Goal: Task Accomplishment & Management: Complete application form

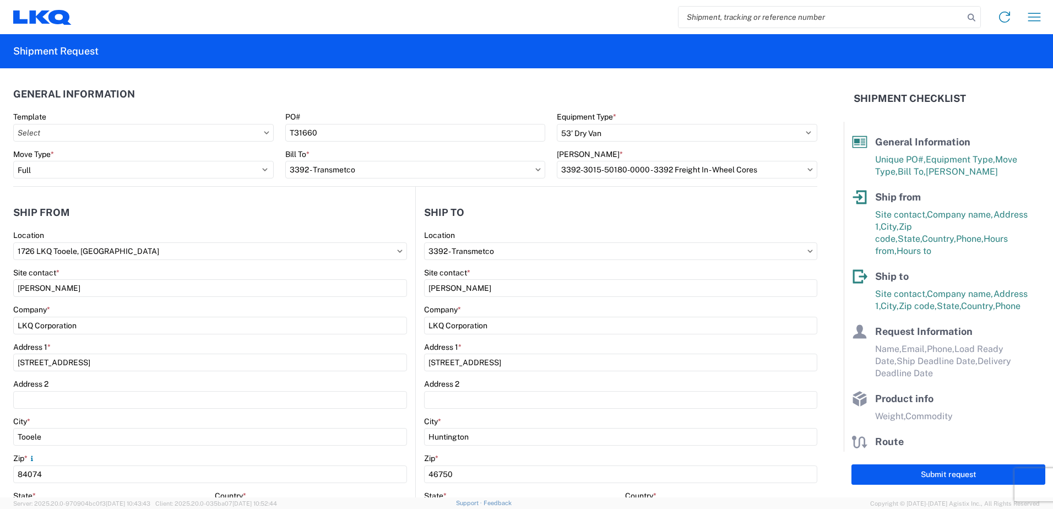
select select "STDV"
select select "FULL"
select select "UT"
select select "US"
select select "IN"
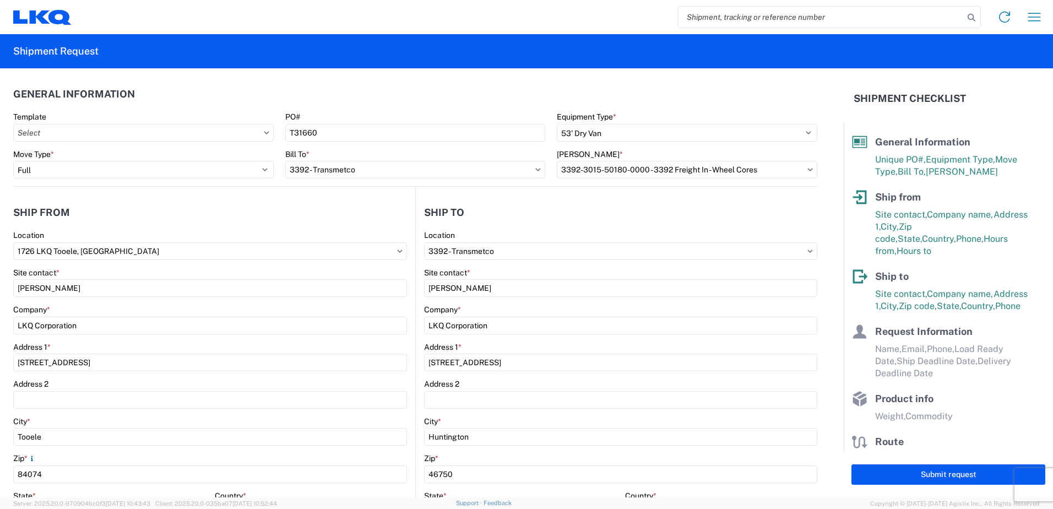
select select "US"
select select "LBS"
select select "IN"
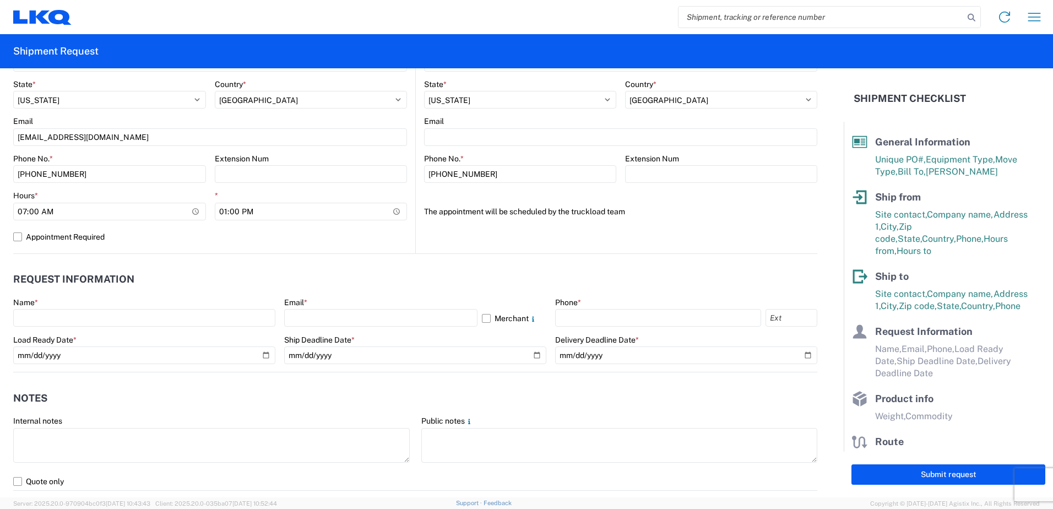
scroll to position [495, 0]
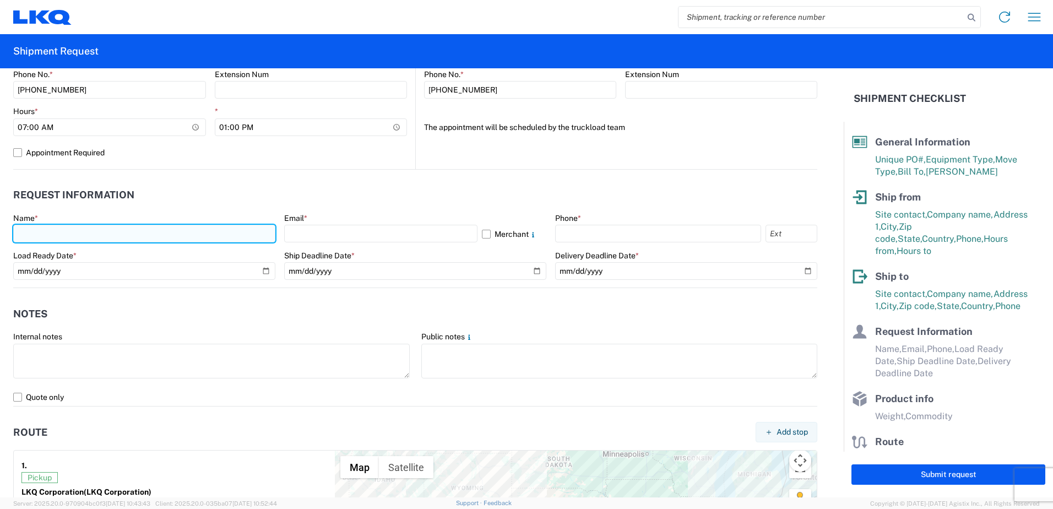
click at [67, 233] on input "text" at bounding box center [144, 234] width 262 height 18
type input "[PERSON_NAME]"
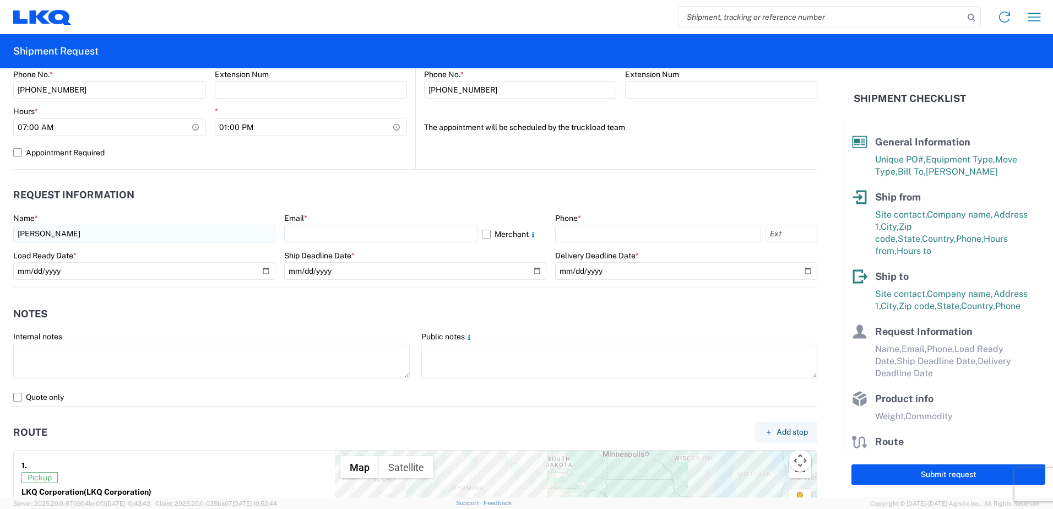
select select "UT"
type input "[EMAIL_ADDRESS][DOMAIN_NAME]"
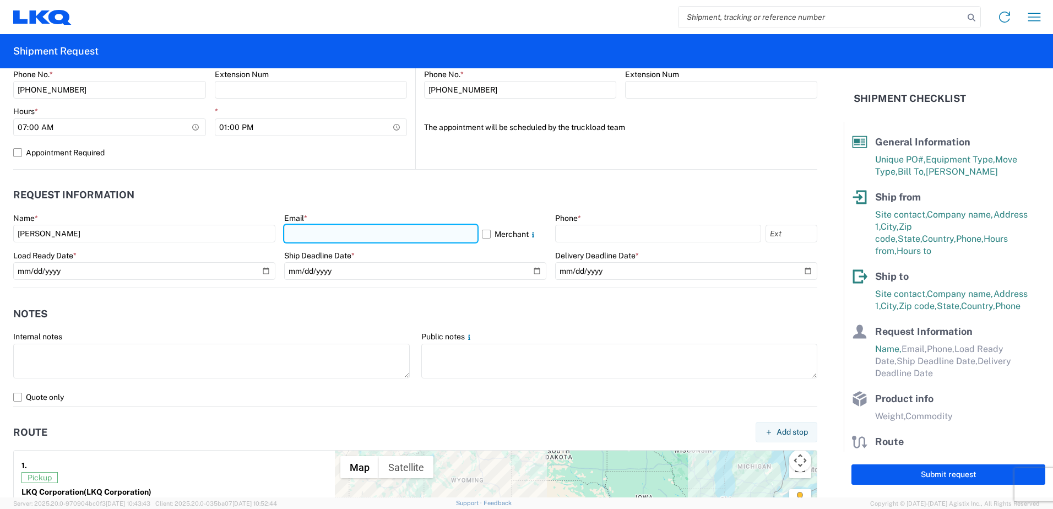
click at [315, 230] on input "text" at bounding box center [380, 234] width 193 height 18
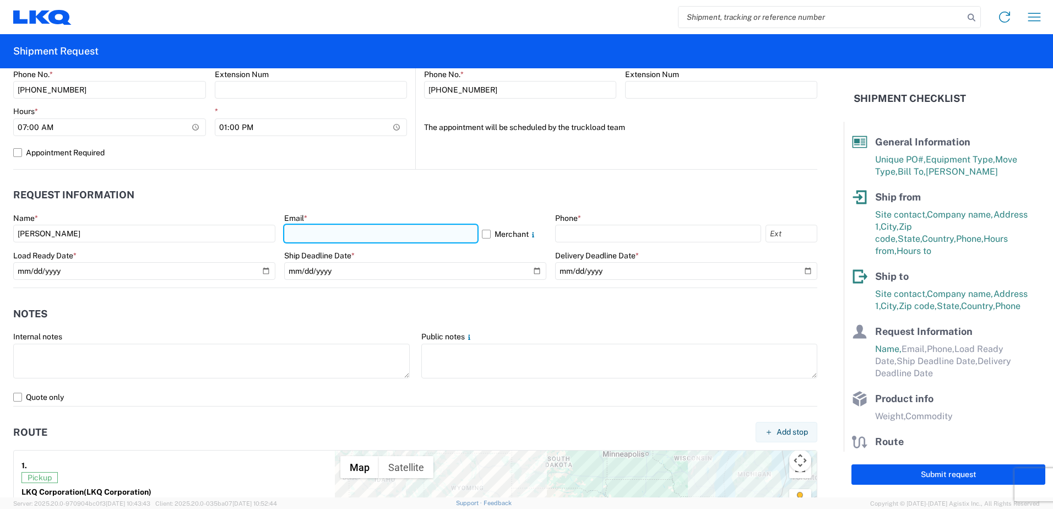
type input "[EMAIL_ADDRESS][DOMAIN_NAME]"
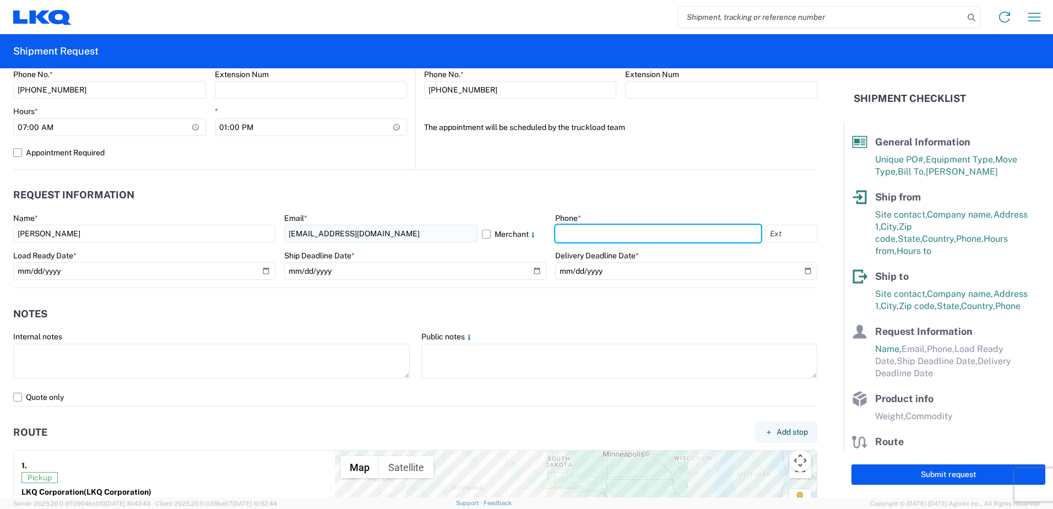
type input "8018799440"
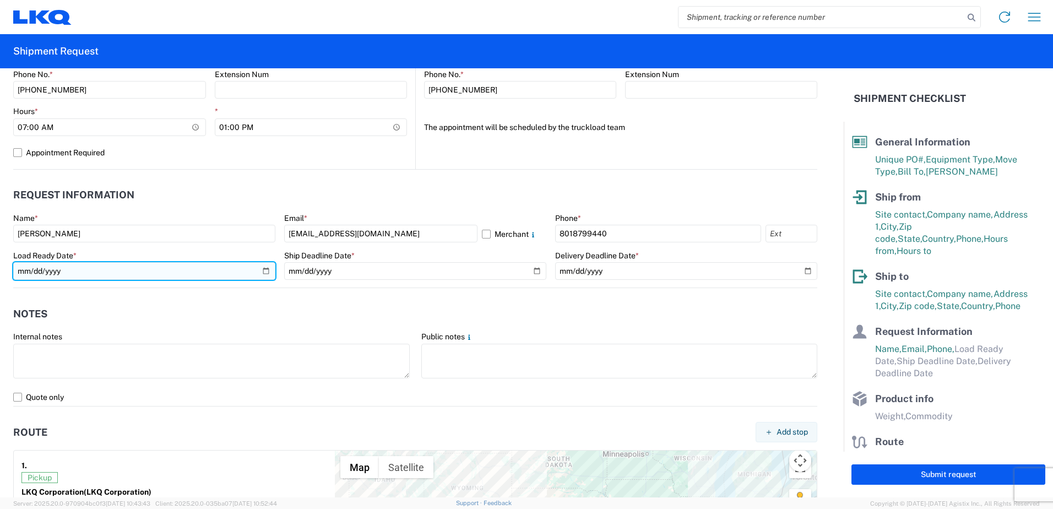
click at [263, 267] on input "date" at bounding box center [144, 271] width 262 height 18
type input "[DATE]"
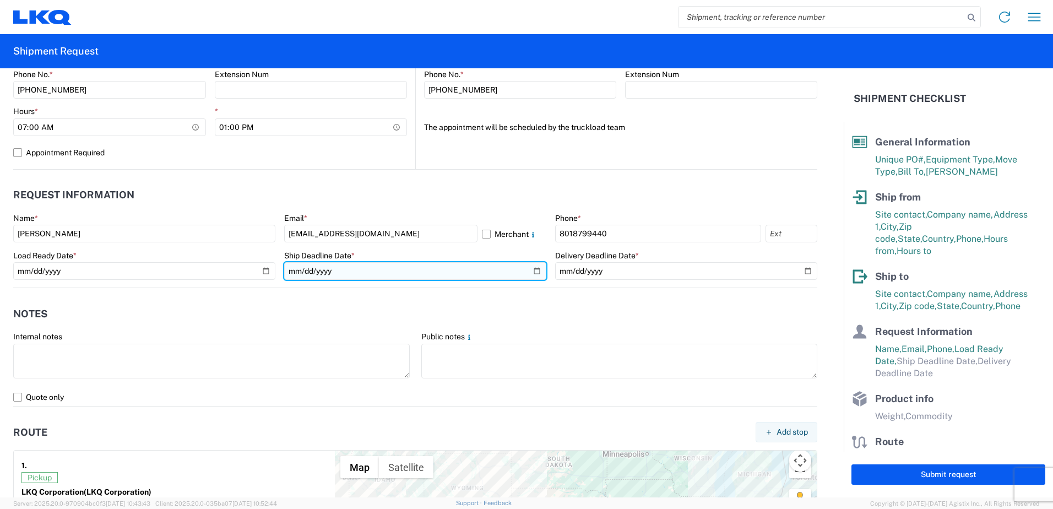
click at [526, 272] on input "date" at bounding box center [415, 271] width 262 height 18
type input "[DATE]"
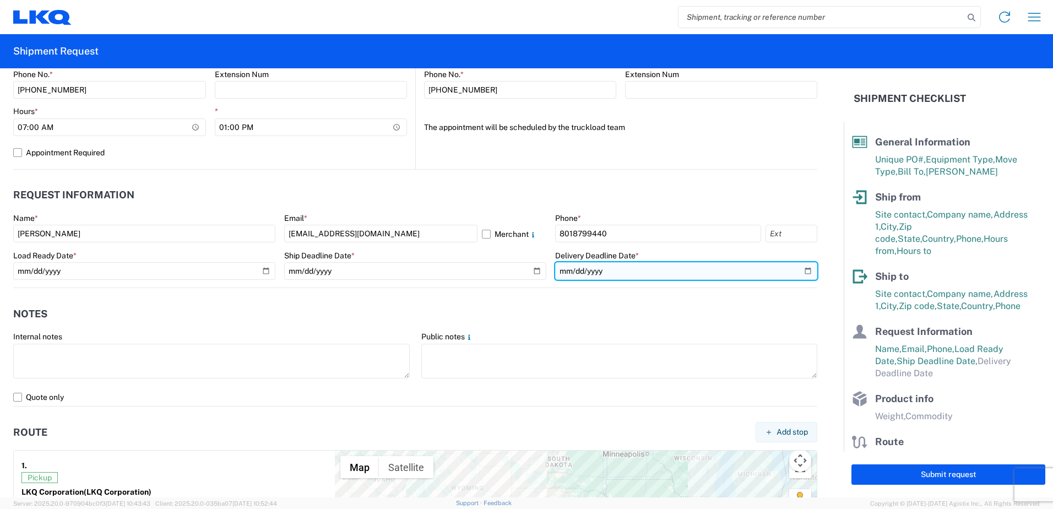
click at [805, 272] on input "date" at bounding box center [686, 271] width 262 height 18
click at [795, 272] on input "date" at bounding box center [686, 271] width 262 height 18
type input "[DATE]"
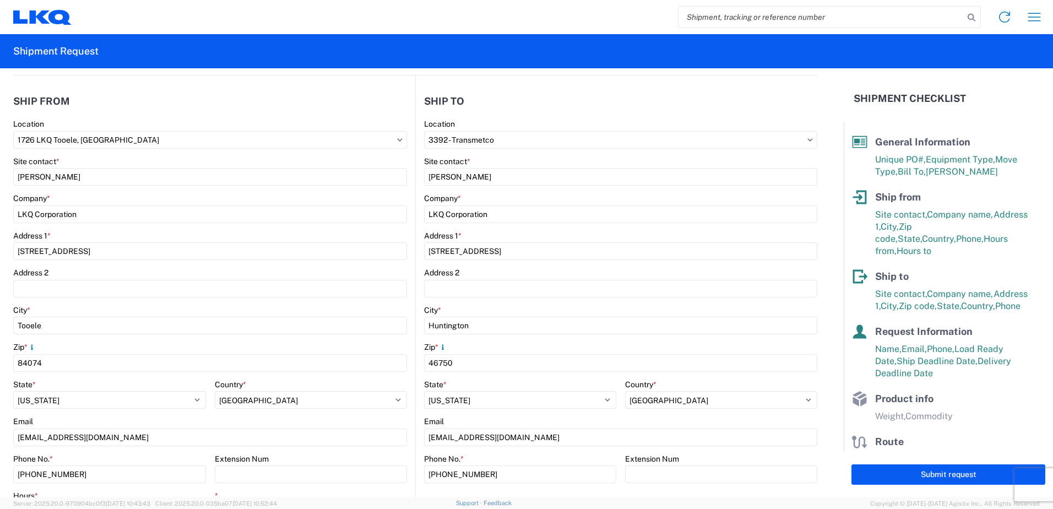
scroll to position [110, 0]
click at [552, 396] on select "Select [US_STATE] [US_STATE] [US_STATE] [US_STATE] Armed Forces Americas Armed …" at bounding box center [520, 401] width 192 height 18
select select "IN"
click at [424, 392] on select "Select [US_STATE] [US_STATE] [US_STATE] [US_STATE] Armed Forces Americas Armed …" at bounding box center [520, 401] width 192 height 18
click at [457, 315] on div "City *" at bounding box center [620, 311] width 393 height 10
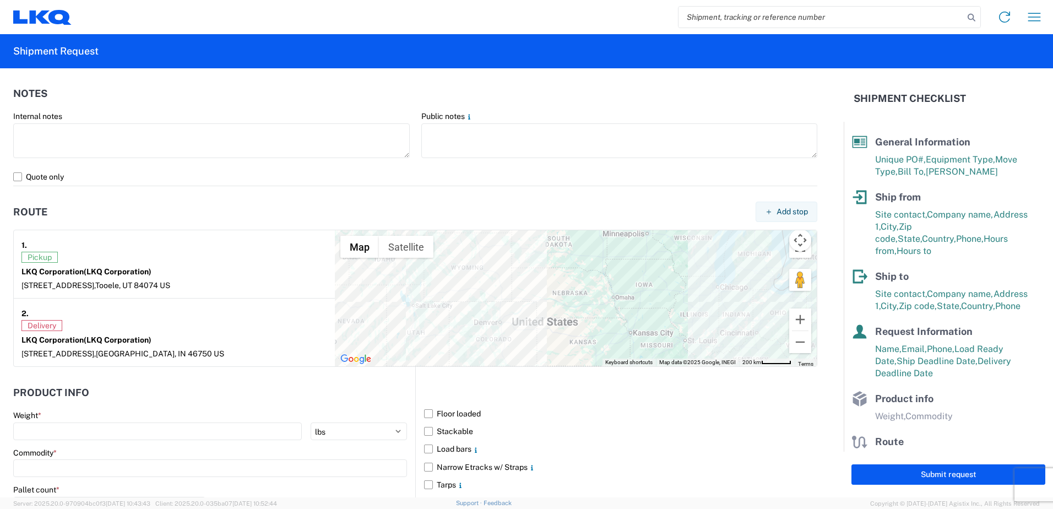
scroll to position [826, 0]
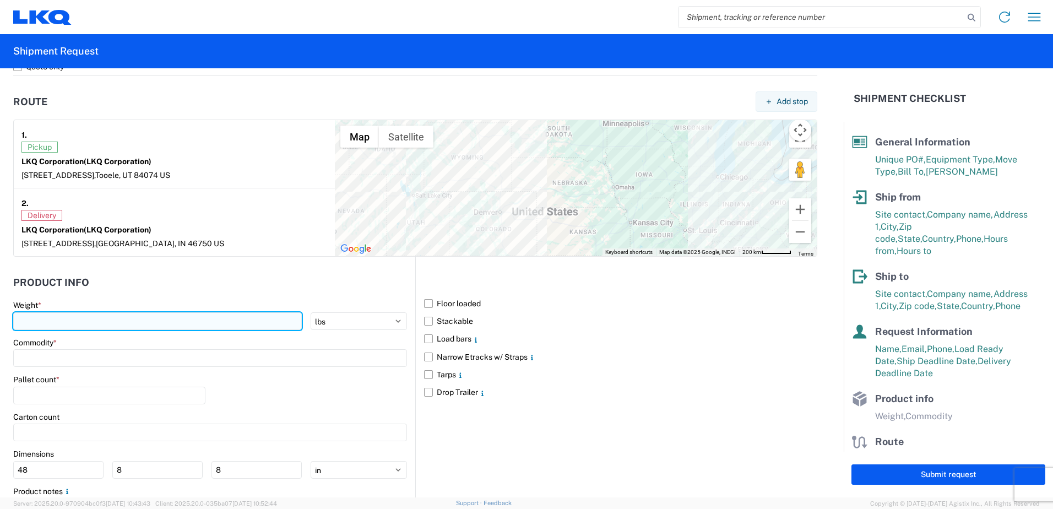
click at [69, 319] on input "number" at bounding box center [157, 321] width 288 height 18
type input "40000"
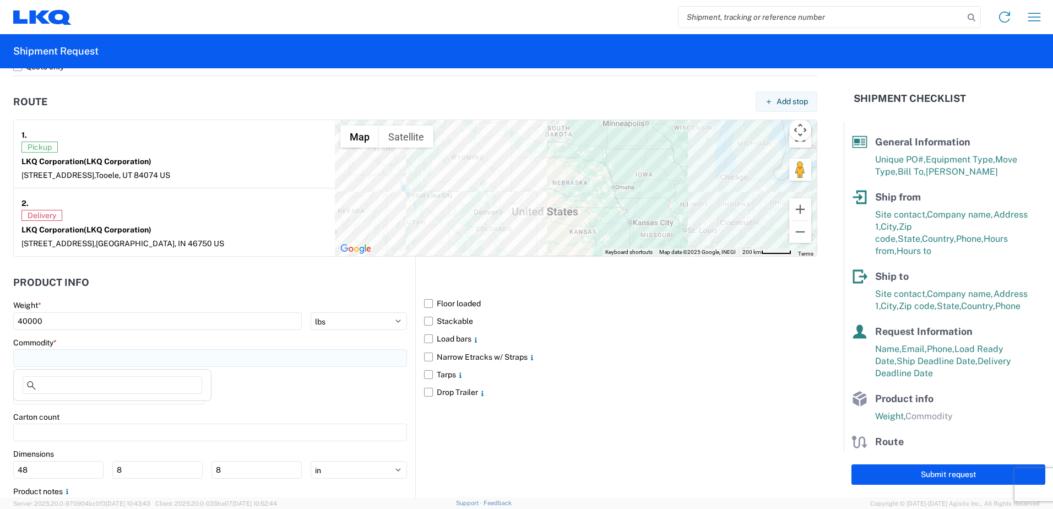
click at [64, 359] on input at bounding box center [210, 358] width 394 height 18
click at [73, 384] on input "used" at bounding box center [112, 385] width 179 height 18
type input "u"
type input "wh"
click at [105, 405] on div "Wheels - Stacked & Palletized" at bounding box center [112, 407] width 193 height 18
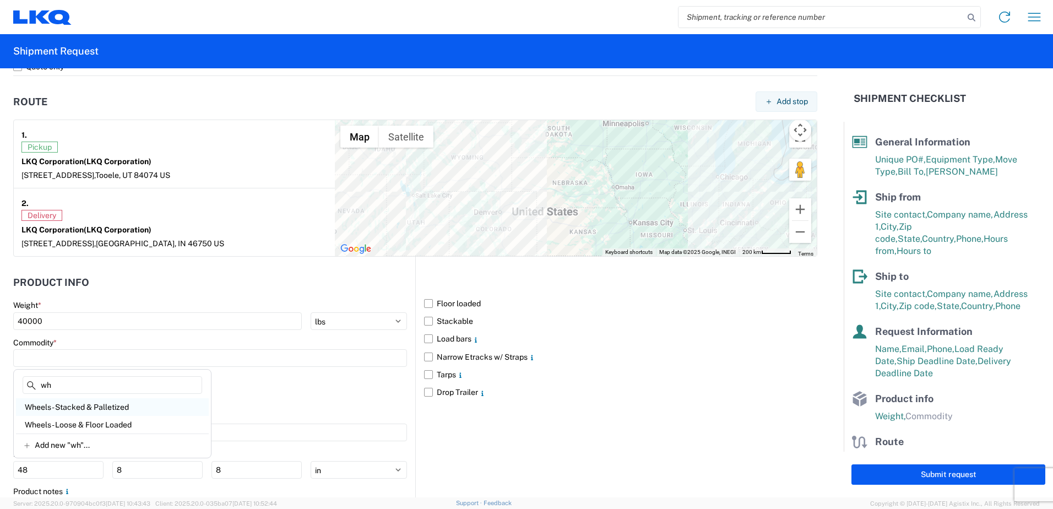
type input "Wheels - Stacked & Palletized"
click at [427, 320] on label "Stackable" at bounding box center [620, 321] width 393 height 18
click at [0, 0] on input "Stackable" at bounding box center [0, 0] width 0 height 0
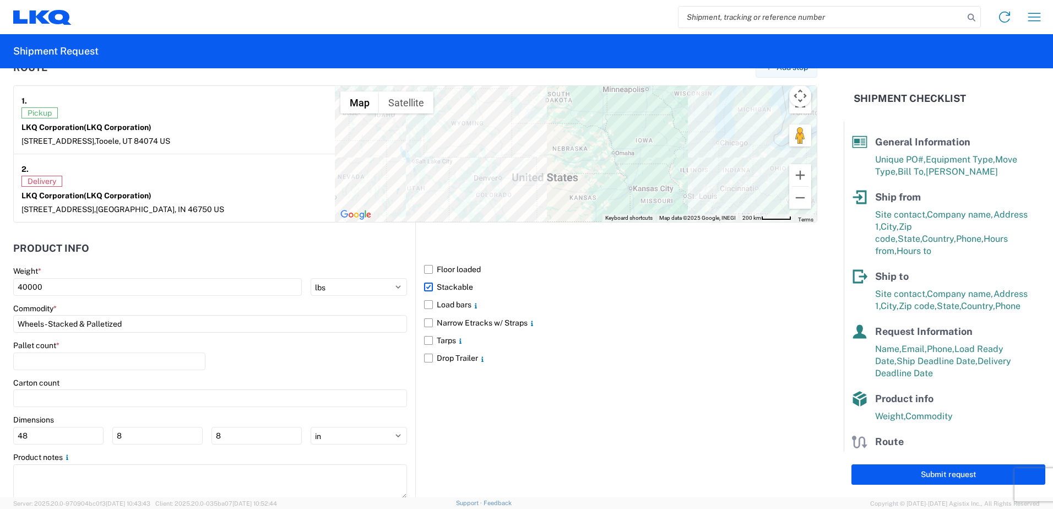
scroll to position [892, 0]
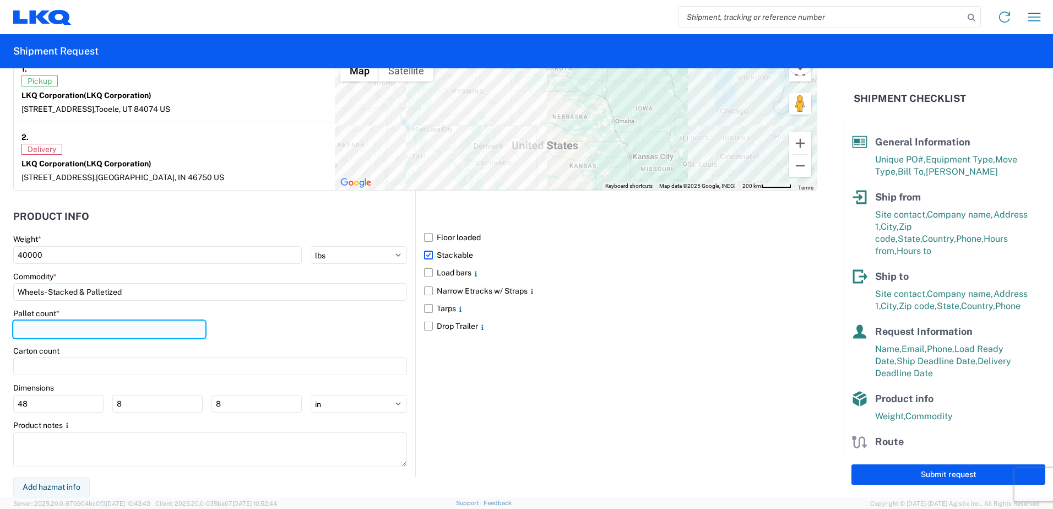
drag, startPoint x: 35, startPoint y: 327, endPoint x: 66, endPoint y: 332, distance: 31.3
click at [39, 327] on input "number" at bounding box center [109, 329] width 192 height 18
type input "44"
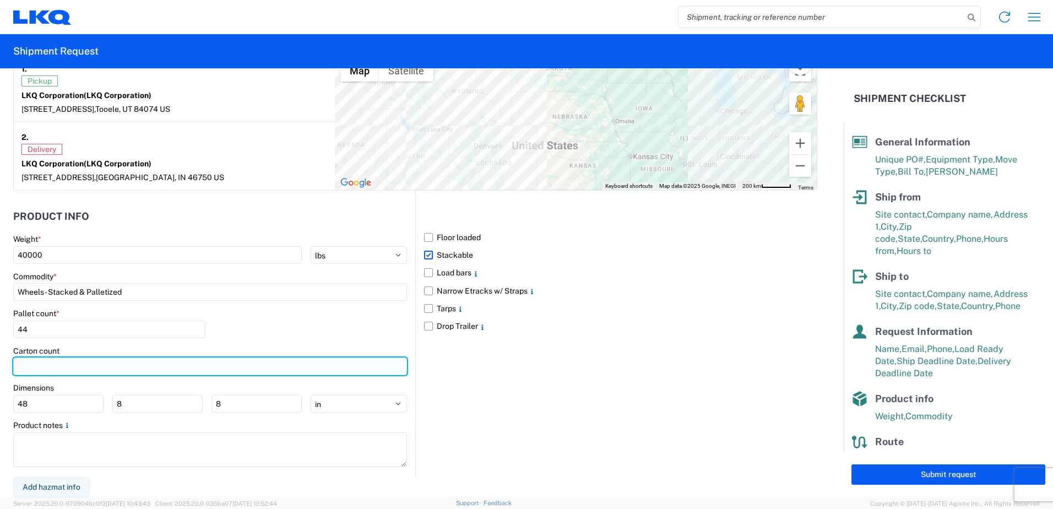
click at [59, 361] on input "number" at bounding box center [210, 366] width 394 height 18
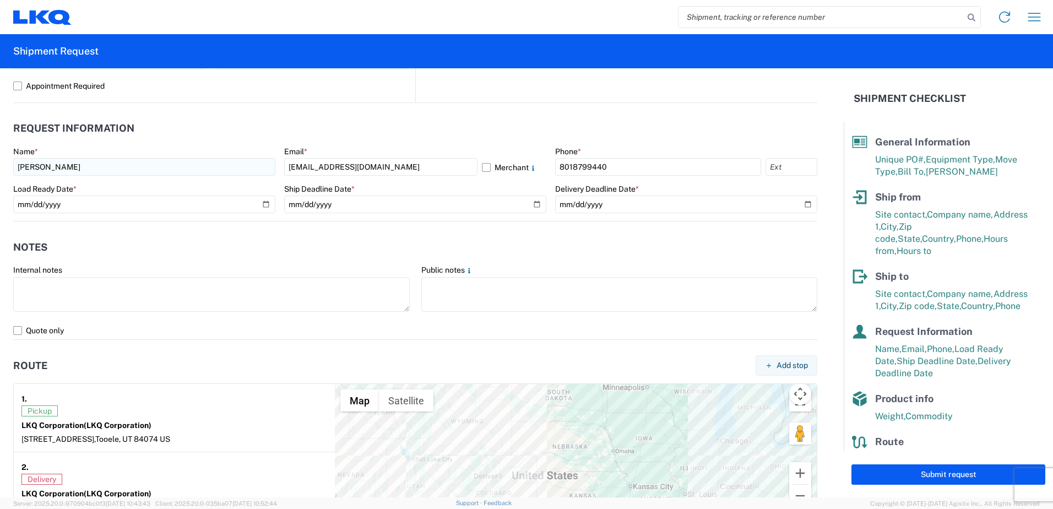
scroll to position [561, 0]
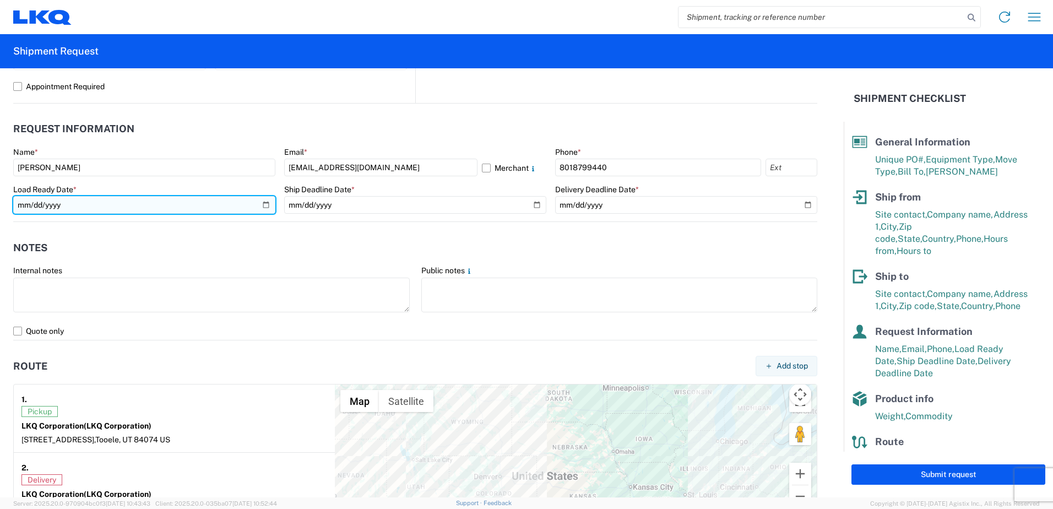
click at [265, 201] on input "[DATE]" at bounding box center [144, 205] width 262 height 18
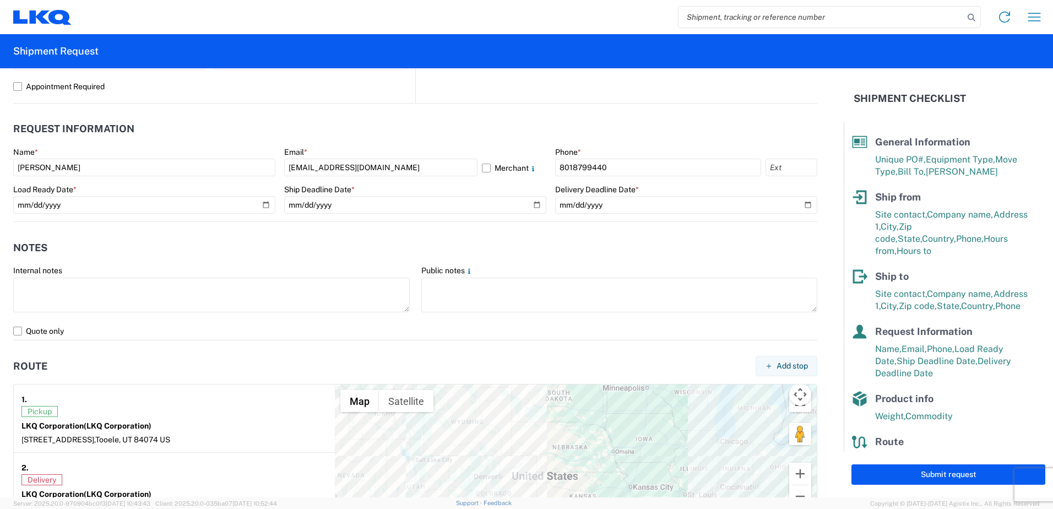
click at [301, 320] on agx-form-control-wrapper-v2 "Internal notes" at bounding box center [212, 293] width 408 height 57
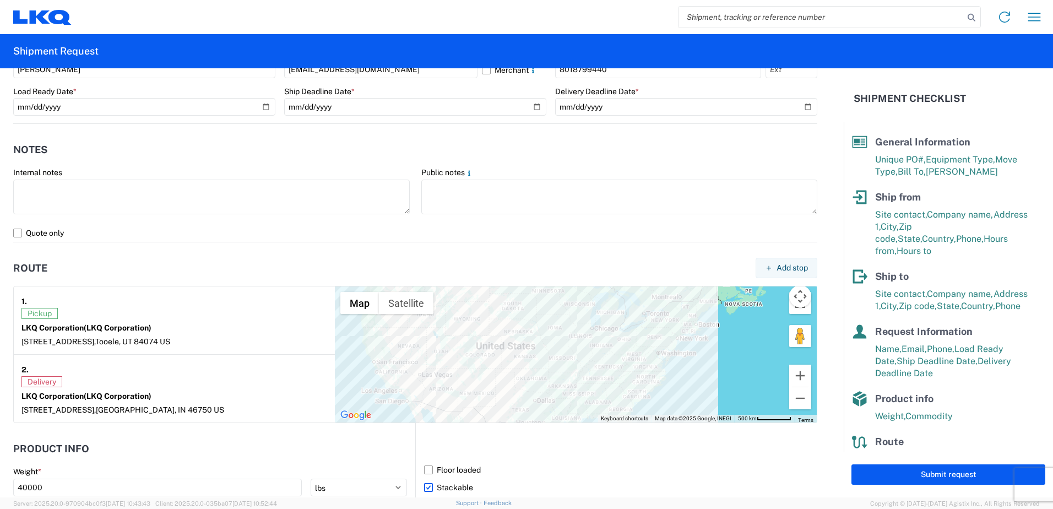
scroll to position [495, 0]
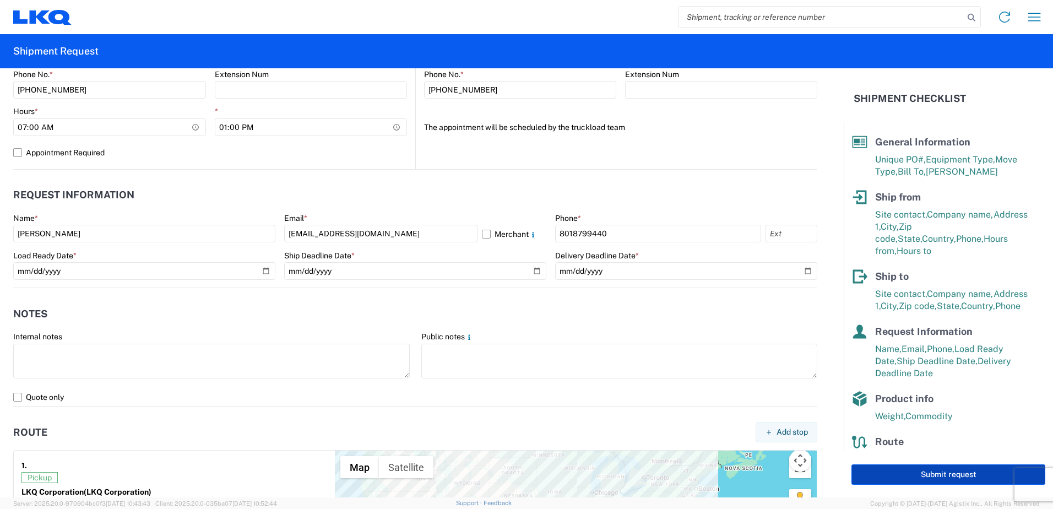
click at [914, 475] on button "Submit request" at bounding box center [948, 474] width 194 height 20
select select "US"
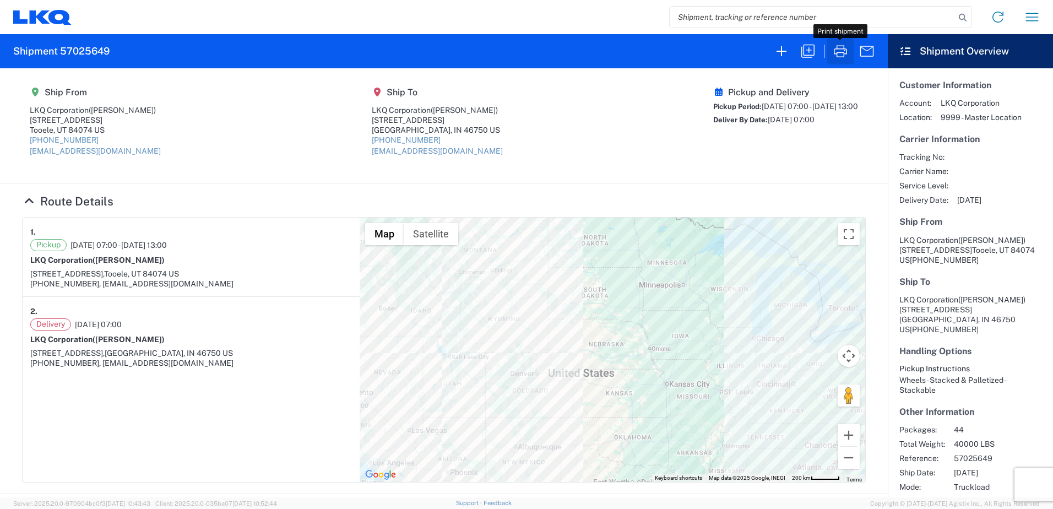
click at [841, 54] on icon "button" at bounding box center [840, 51] width 18 height 18
